Goal: Complete application form

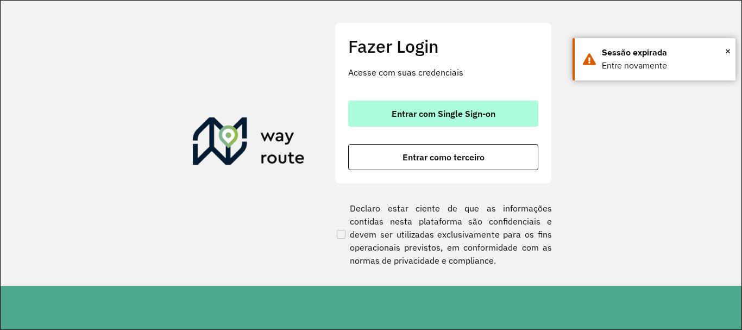
click at [414, 119] on button "Entrar com Single Sign-on" at bounding box center [443, 113] width 190 height 26
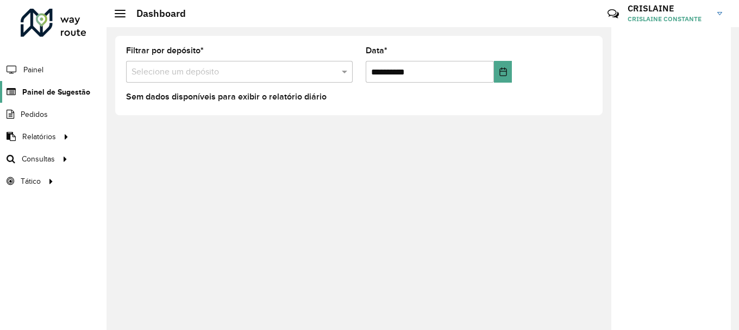
click at [57, 93] on span "Painel de Sugestão" at bounding box center [56, 91] width 68 height 11
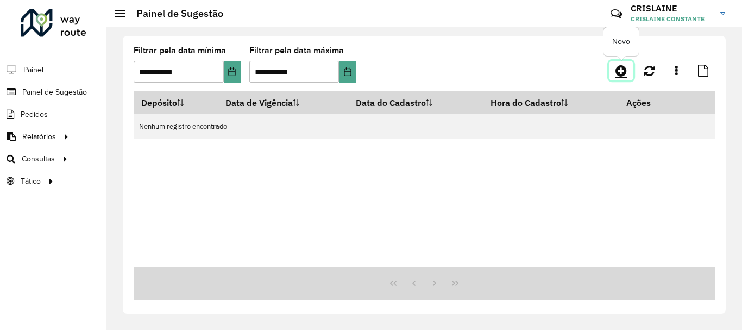
click at [617, 72] on icon at bounding box center [620, 70] width 11 height 13
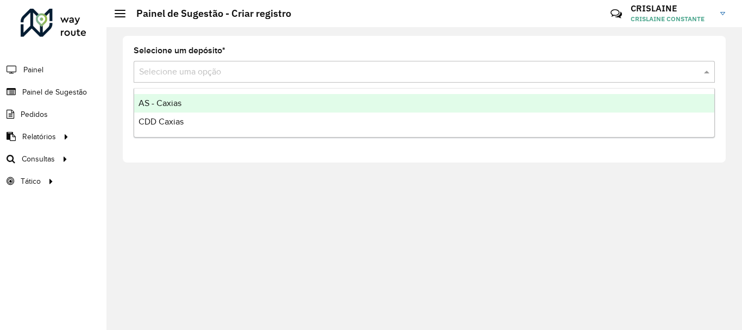
click at [197, 78] on div "Selecione uma opção" at bounding box center [424, 72] width 581 height 22
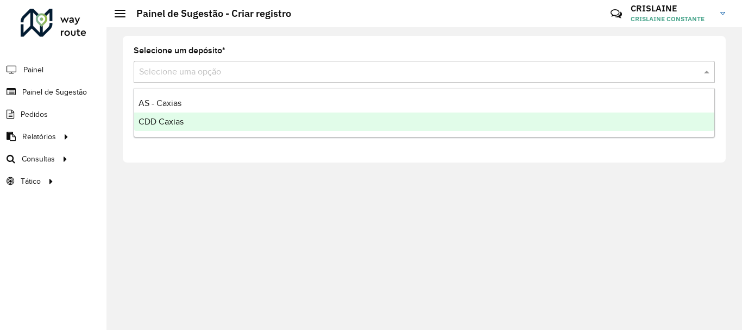
click at [180, 121] on span "CDD Caxias" at bounding box center [160, 121] width 45 height 9
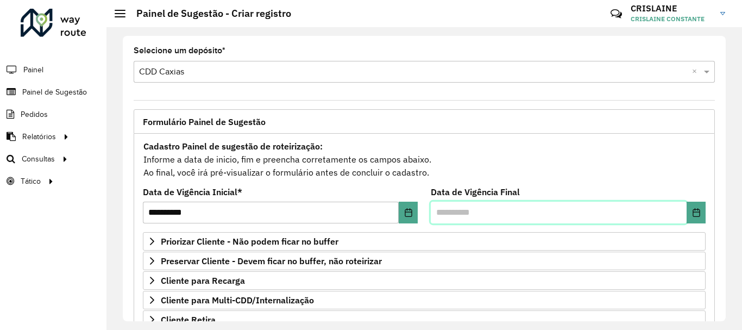
click at [474, 212] on input "text" at bounding box center [559, 212] width 256 height 22
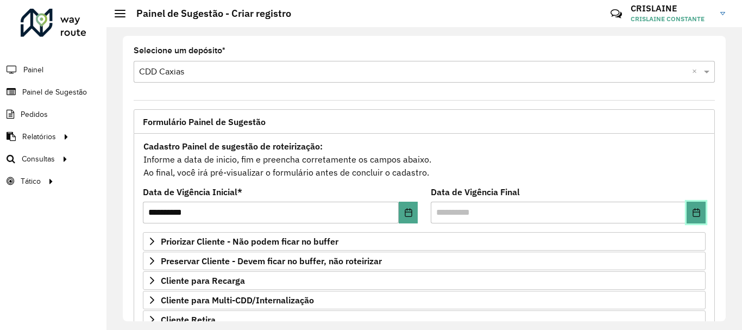
click at [692, 215] on icon "Choose Date" at bounding box center [696, 212] width 9 height 9
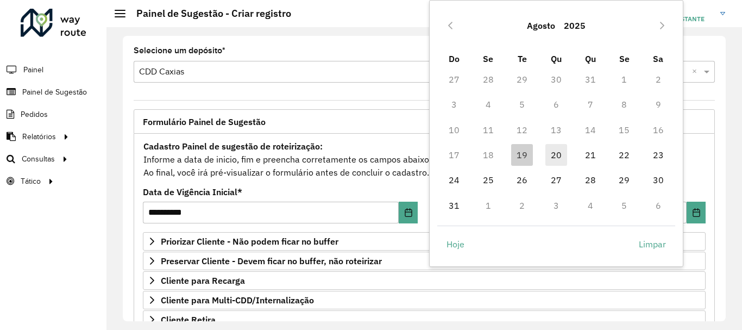
click at [557, 153] on span "20" at bounding box center [556, 155] width 22 height 22
type input "**********"
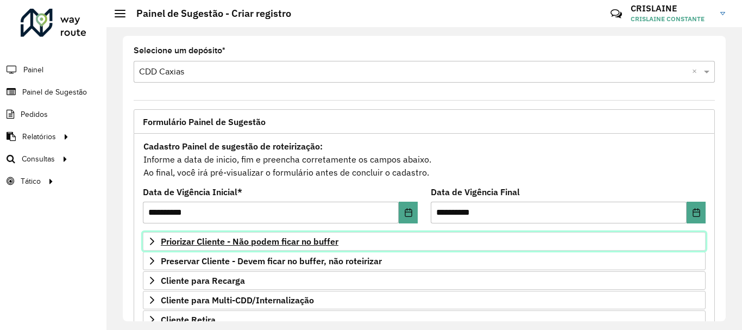
click at [151, 240] on icon at bounding box center [152, 241] width 9 height 9
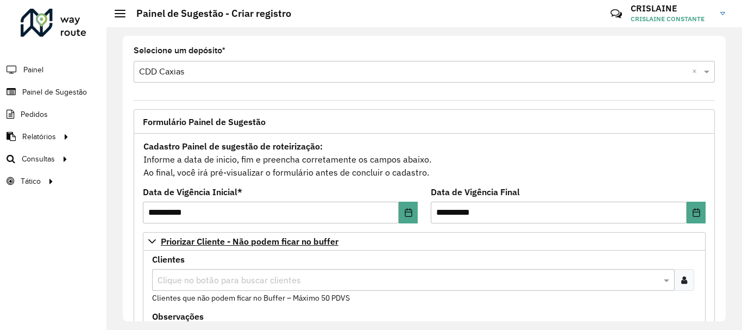
click at [178, 278] on input "text" at bounding box center [408, 280] width 506 height 13
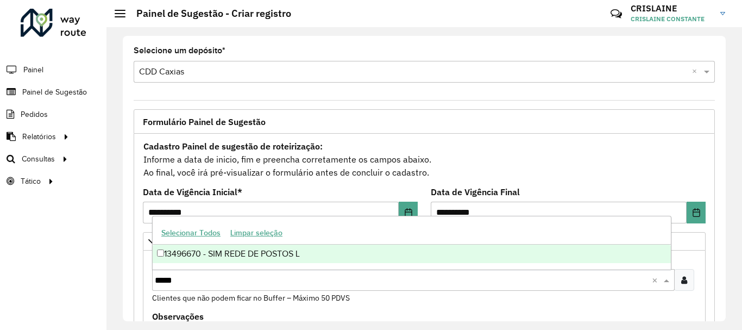
type input "*****"
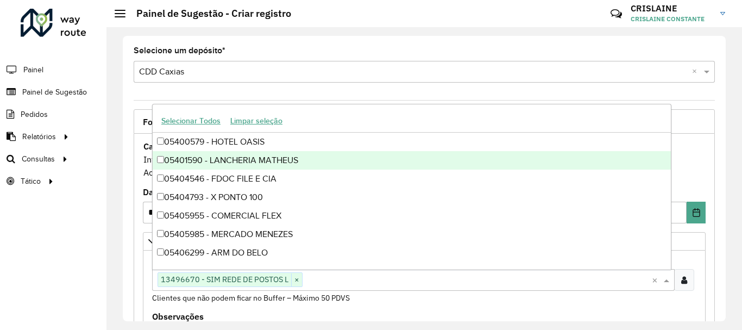
click at [706, 174] on formly-field "Cadastro Painel de sugestão de roteirização: Informe a data de inicio, fim e pr…" at bounding box center [424, 163] width 576 height 49
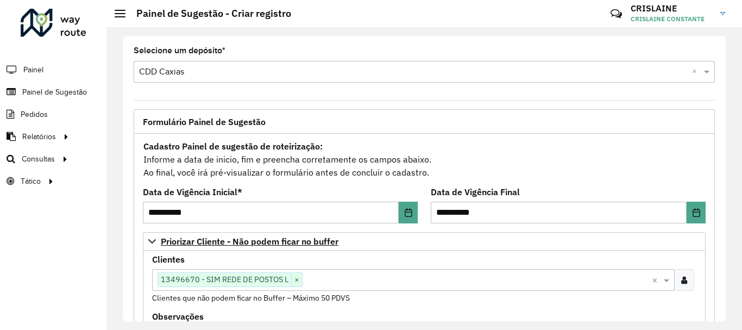
scroll to position [109, 0]
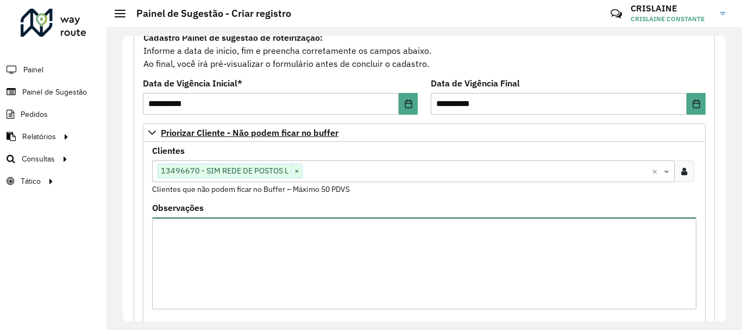
click at [282, 254] on textarea "Observações" at bounding box center [424, 263] width 544 height 92
type textarea "**********"
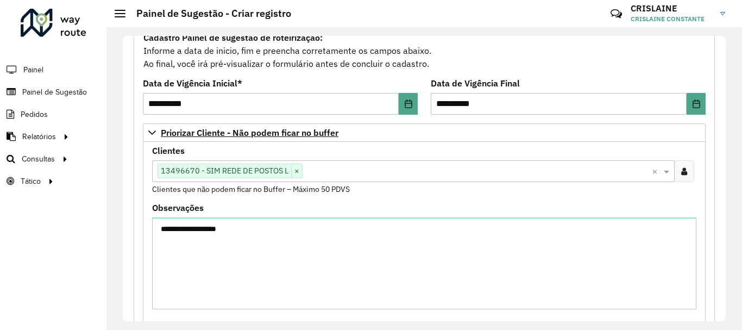
click at [481, 204] on div "**********" at bounding box center [424, 256] width 544 height 105
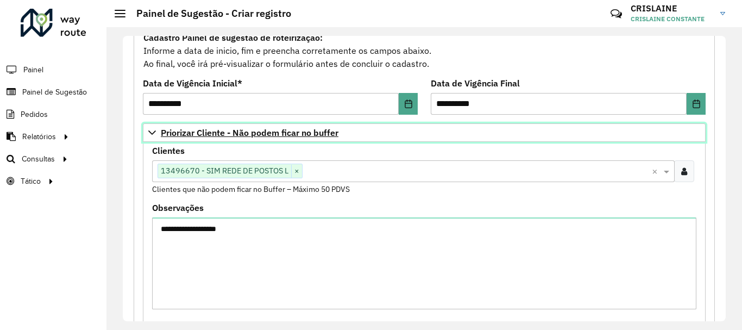
click at [152, 133] on icon at bounding box center [152, 132] width 9 height 9
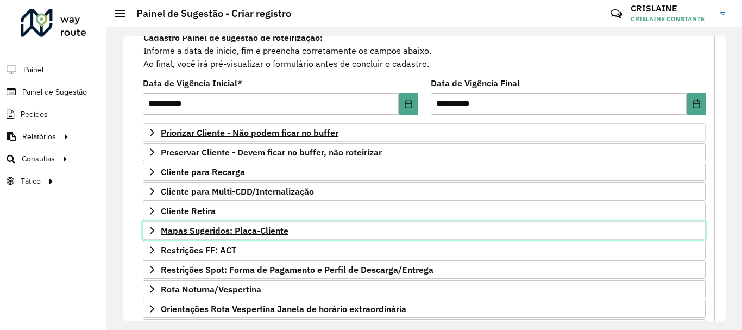
click at [148, 232] on icon at bounding box center [152, 230] width 9 height 9
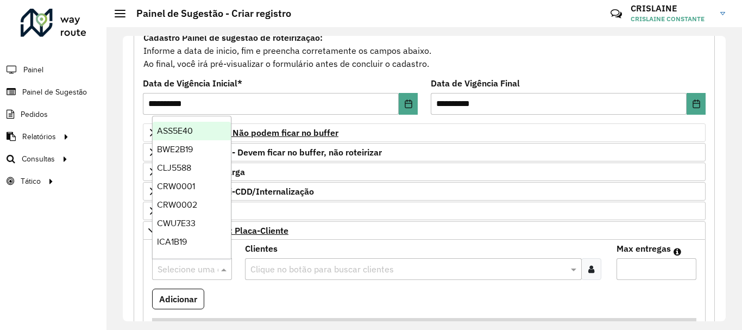
click at [170, 270] on input "text" at bounding box center [181, 269] width 47 height 13
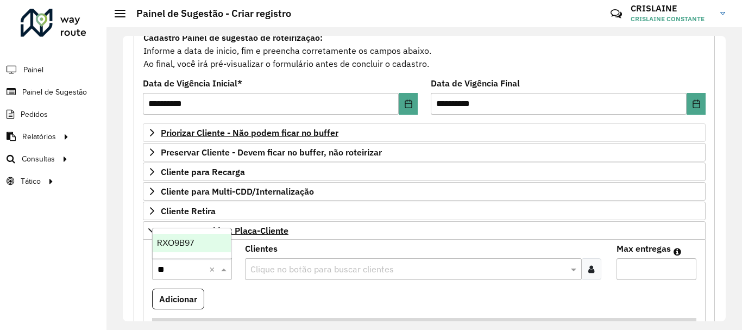
type input "***"
click at [178, 240] on span "RXO9B97" at bounding box center [175, 242] width 37 height 9
click at [261, 271] on input "text" at bounding box center [408, 269] width 320 height 13
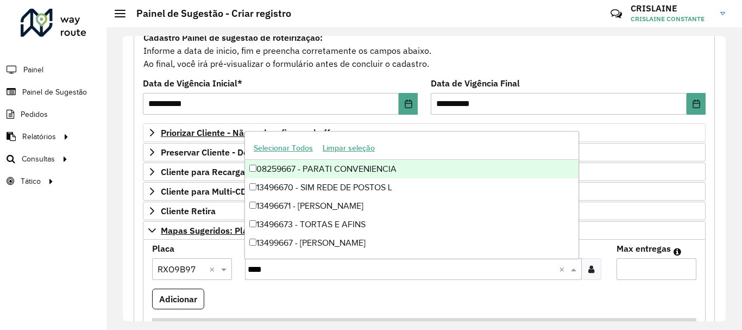
type input "*****"
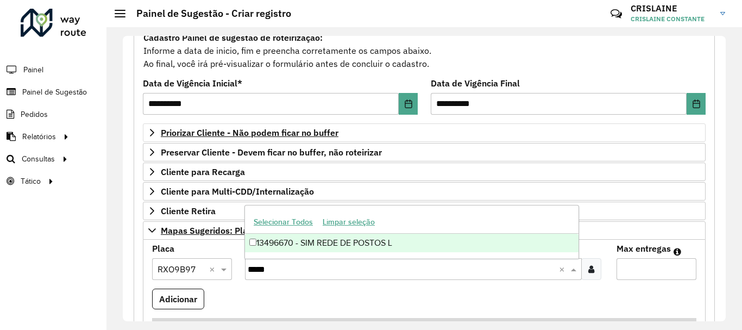
click at [258, 241] on div "13496670 - SIM REDE DE POSTOS L" at bounding box center [411, 243] width 333 height 18
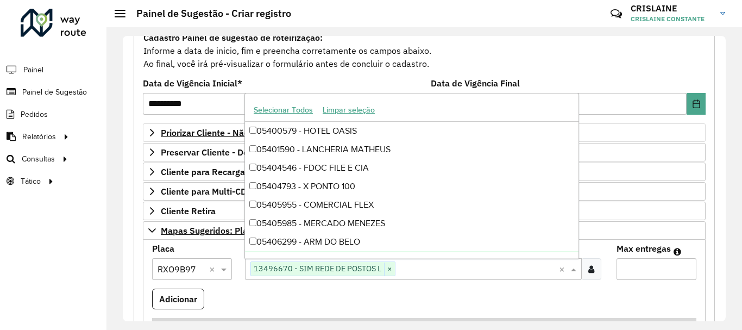
click at [644, 270] on input "Max entregas" at bounding box center [656, 269] width 80 height 22
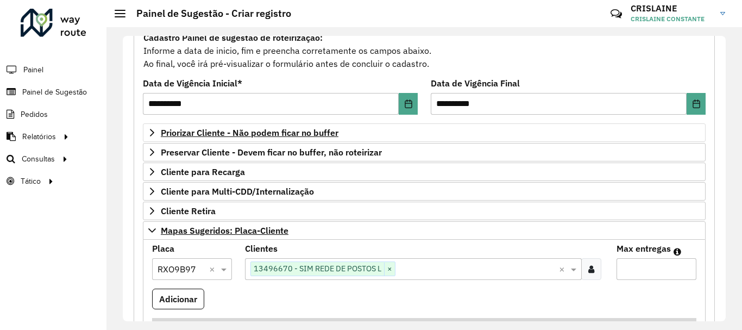
type input "*"
click at [695, 294] on formly-field "Adicionar" at bounding box center [424, 302] width 557 height 29
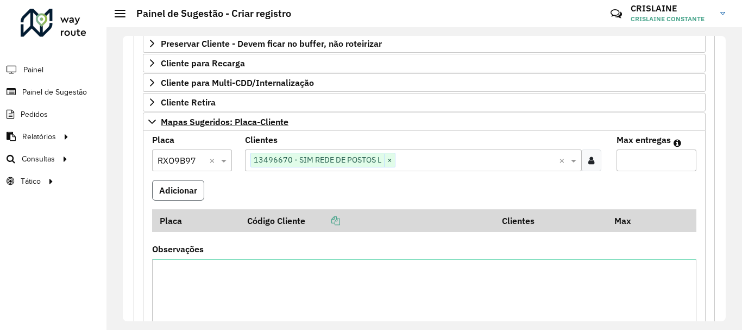
click at [166, 188] on button "Adicionar" at bounding box center [178, 190] width 52 height 21
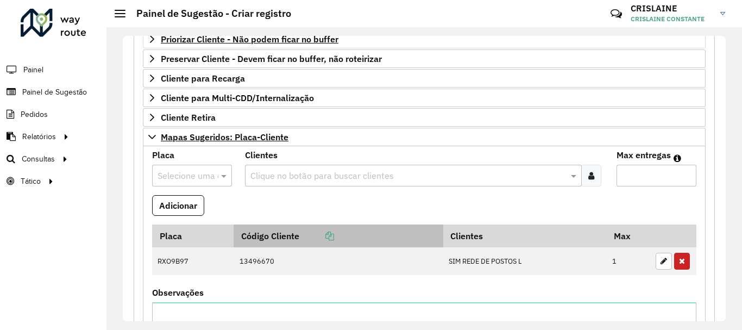
scroll to position [148, 0]
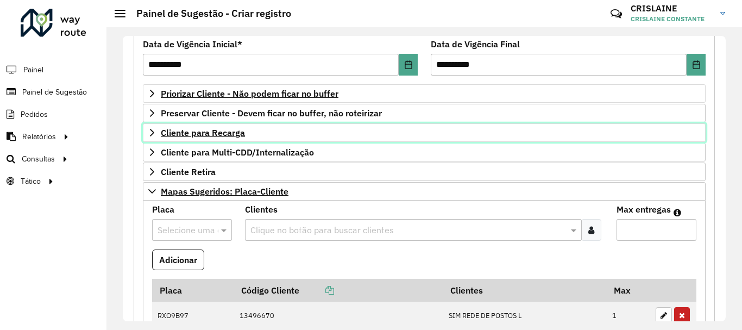
click at [156, 130] on icon at bounding box center [152, 132] width 9 height 9
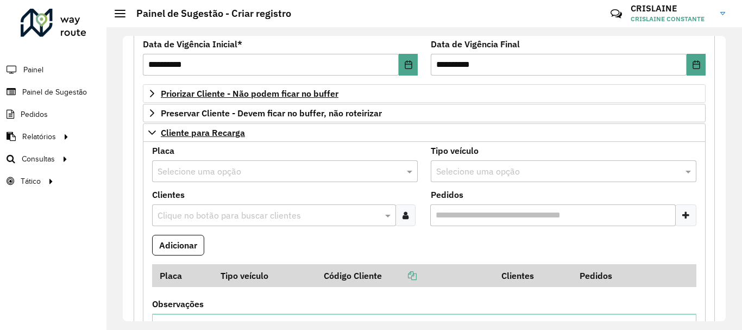
click at [221, 166] on input "text" at bounding box center [274, 171] width 233 height 13
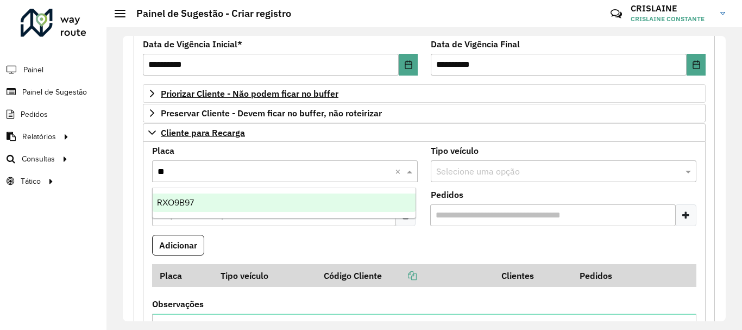
type input "***"
click at [200, 207] on div "RXO9B97" at bounding box center [284, 202] width 263 height 18
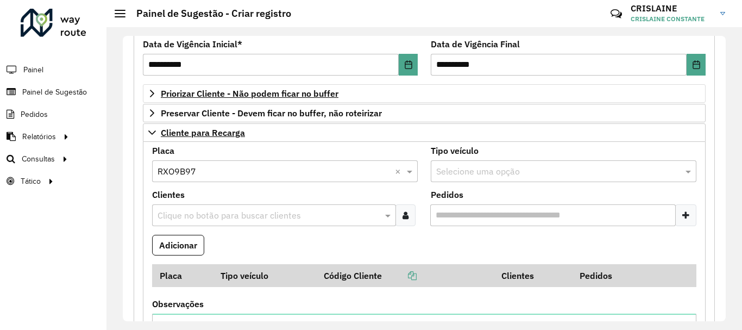
click at [326, 221] on input "text" at bounding box center [269, 215] width 228 height 13
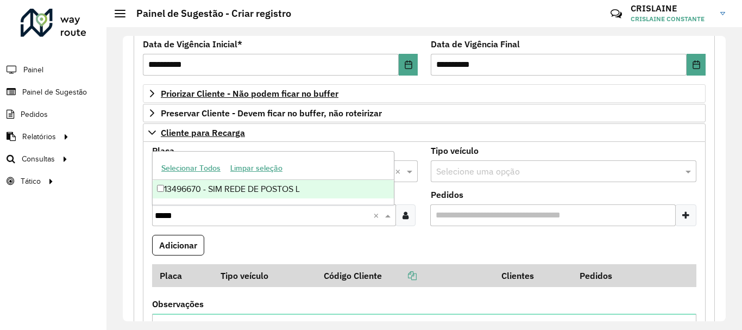
type input "*****"
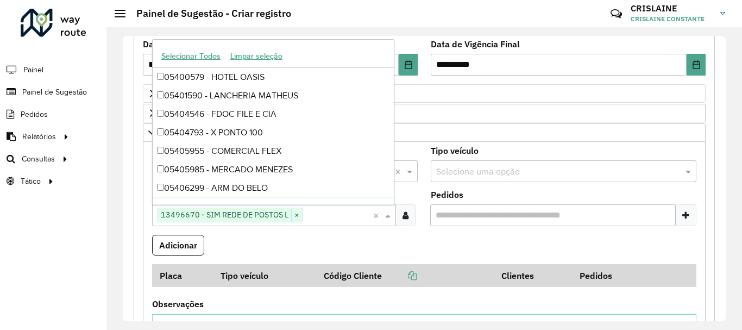
click at [423, 252] on formly-field "Adicionar" at bounding box center [424, 249] width 557 height 29
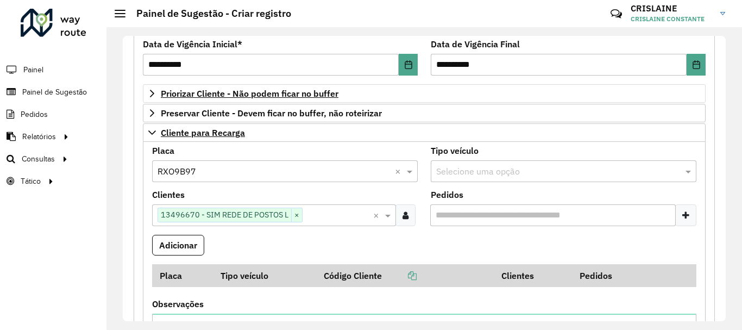
scroll to position [202, 0]
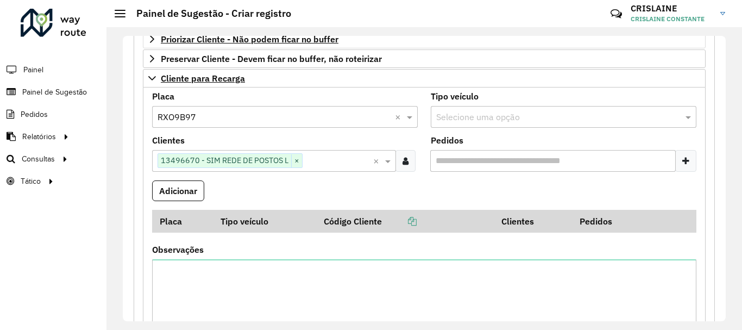
click at [488, 159] on input "Pedidos" at bounding box center [552, 161] width 245 height 22
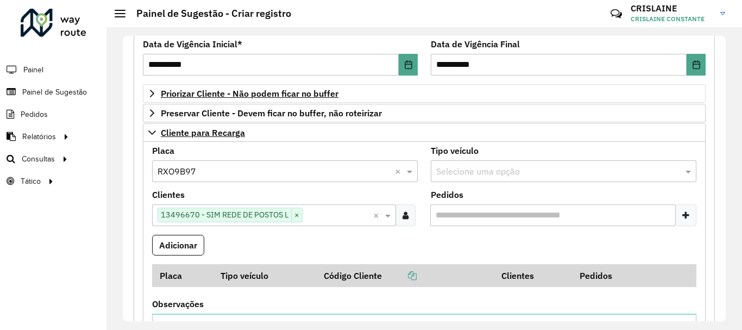
click at [496, 208] on input "Pedidos" at bounding box center [552, 215] width 245 height 22
click at [187, 243] on button "Adicionar" at bounding box center [178, 245] width 52 height 21
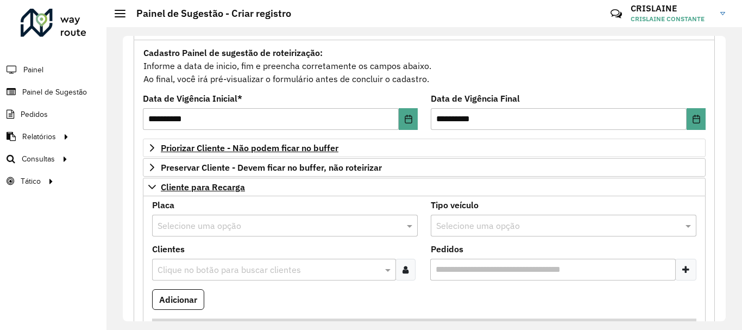
scroll to position [39, 0]
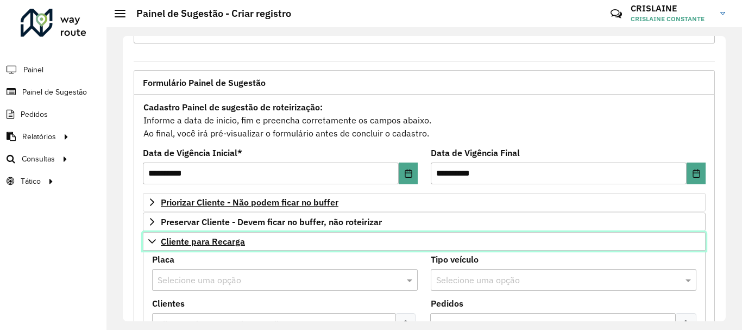
click at [149, 240] on icon at bounding box center [152, 241] width 9 height 9
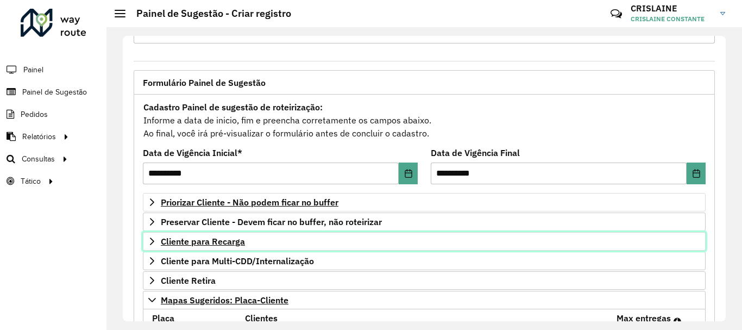
click at [150, 241] on icon at bounding box center [152, 241] width 9 height 9
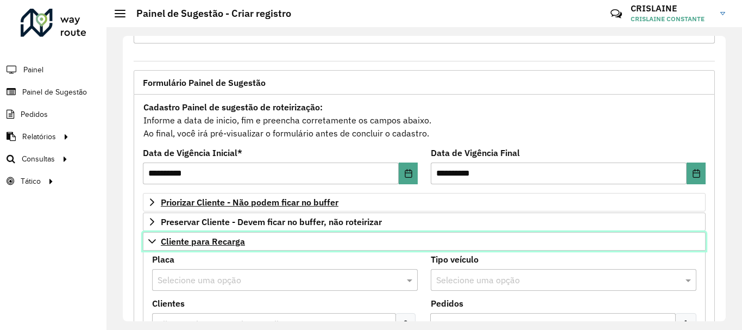
click at [149, 240] on icon at bounding box center [152, 241] width 8 height 4
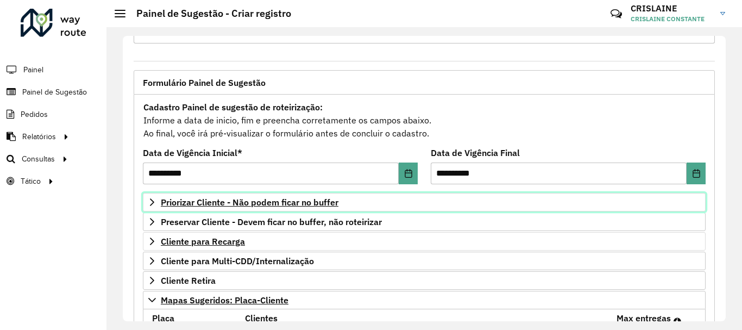
click at [149, 210] on link "Priorizar Cliente - Não podem ficar no buffer" at bounding box center [424, 202] width 563 height 18
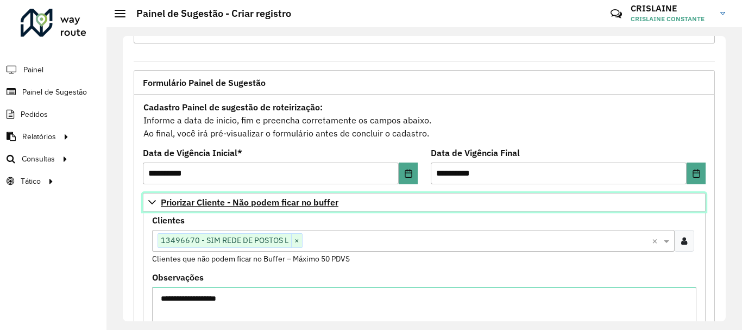
click at [148, 210] on link "Priorizar Cliente - Não podem ficar no buffer" at bounding box center [424, 202] width 563 height 18
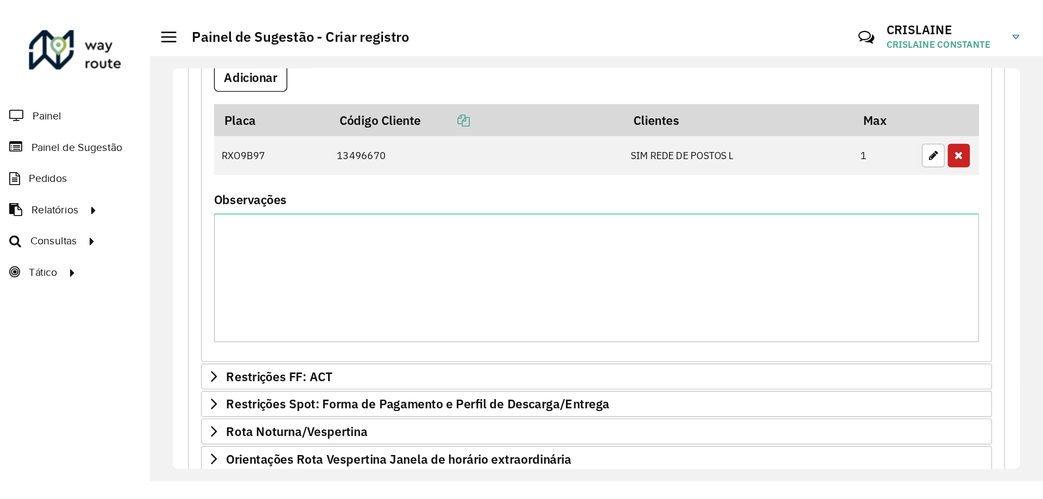
scroll to position [474, 0]
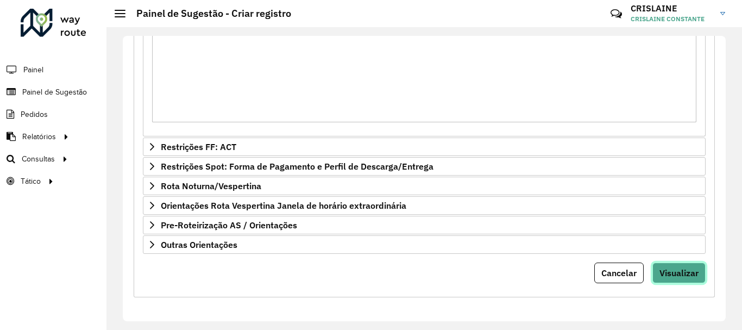
click at [676, 272] on span "Visualizar" at bounding box center [678, 272] width 39 height 11
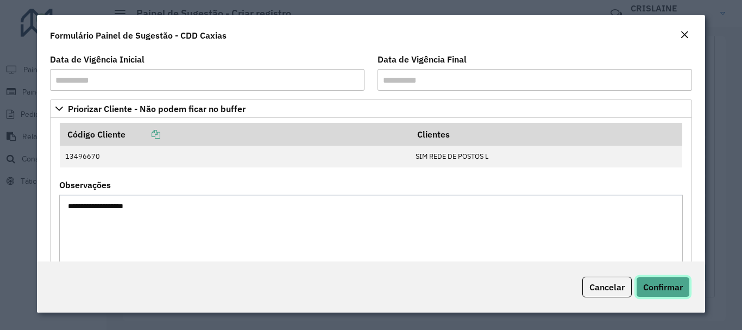
click at [654, 285] on span "Confirmar" at bounding box center [663, 286] width 40 height 11
